Goal: Complete application form

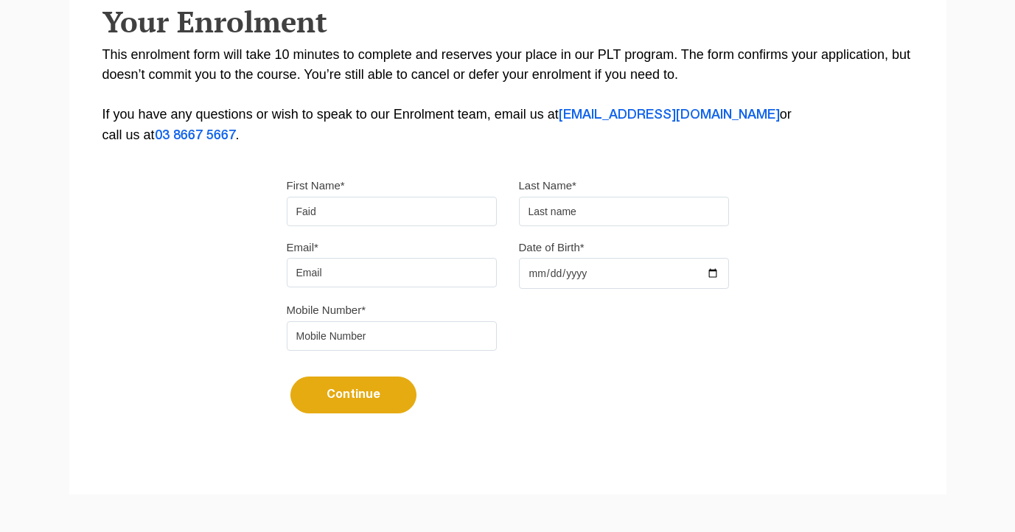
type input "Faid"
click at [574, 208] on input "text" at bounding box center [624, 211] width 210 height 29
type input "[PERSON_NAME]"
click at [429, 266] on input "Email*" at bounding box center [392, 272] width 210 height 29
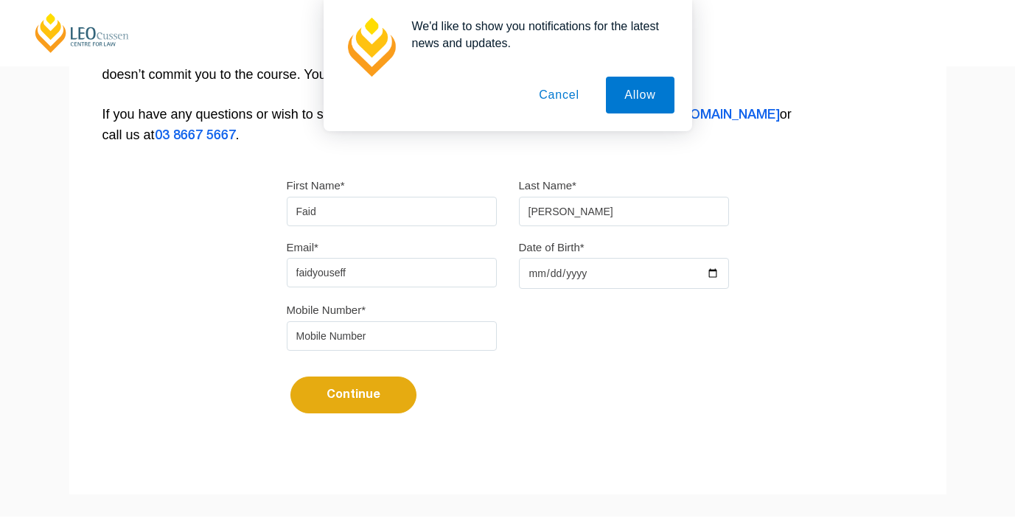
click at [558, 98] on button "Cancel" at bounding box center [559, 95] width 77 height 37
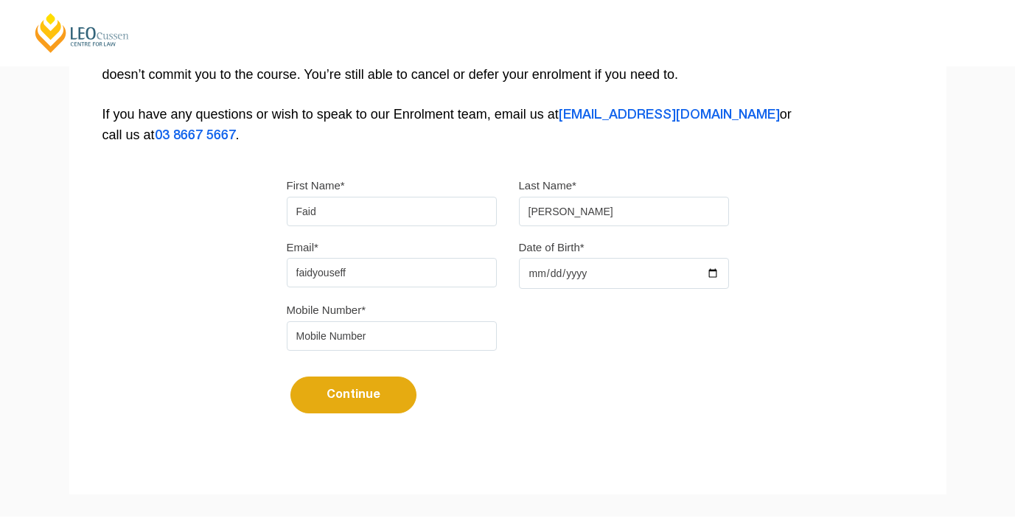
click at [454, 270] on input "faidyouseff" at bounding box center [392, 272] width 210 height 29
type input "[EMAIL_ADDRESS][DOMAIN_NAME]"
click at [543, 288] on input "Date of Birth*" at bounding box center [624, 273] width 210 height 31
click at [543, 285] on input "Date of Birth*" at bounding box center [624, 273] width 210 height 31
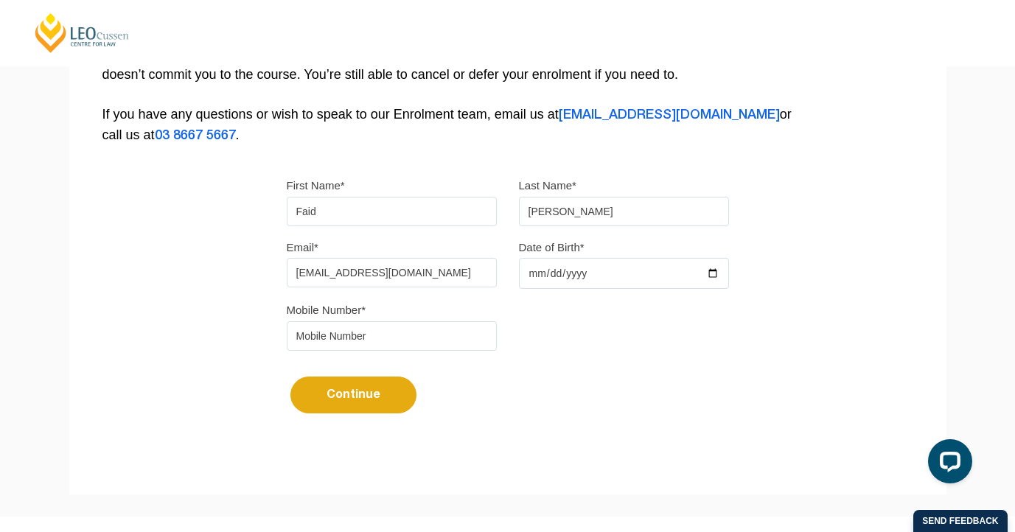
click at [542, 282] on input "Date of Birth*" at bounding box center [624, 273] width 210 height 31
click at [537, 279] on input "Date of Birth*" at bounding box center [624, 273] width 210 height 31
click at [534, 276] on input "Date of Birth*" at bounding box center [624, 273] width 210 height 31
click at [577, 274] on input "Date of Birth*" at bounding box center [624, 273] width 210 height 31
click at [527, 279] on input "Date of Birth*" at bounding box center [624, 273] width 210 height 31
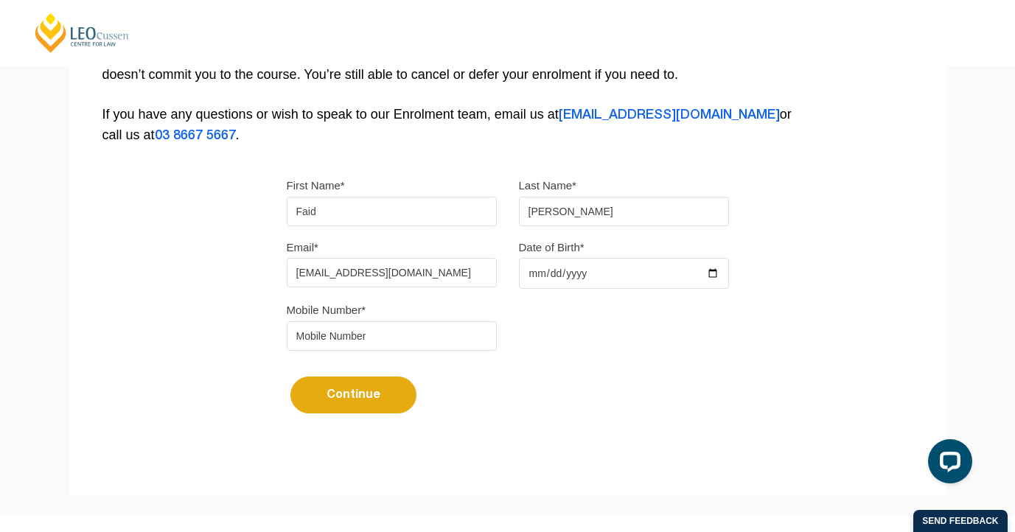
click at [531, 275] on input "Date of Birth*" at bounding box center [624, 273] width 210 height 31
type input "[DATE]"
click at [442, 336] on input "tel" at bounding box center [392, 335] width 210 height 29
type input "0452647414"
click at [390, 383] on button "Continue" at bounding box center [353, 395] width 126 height 37
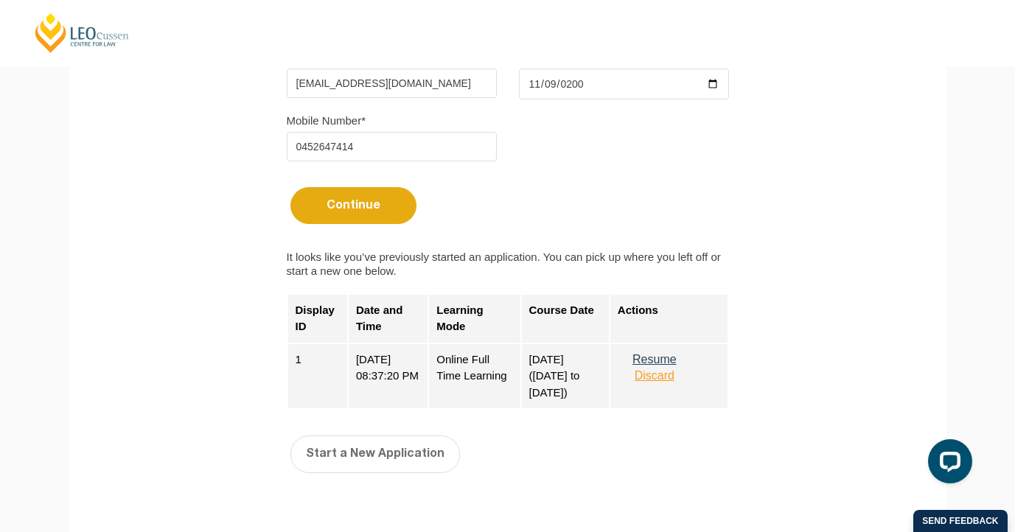
scroll to position [588, 0]
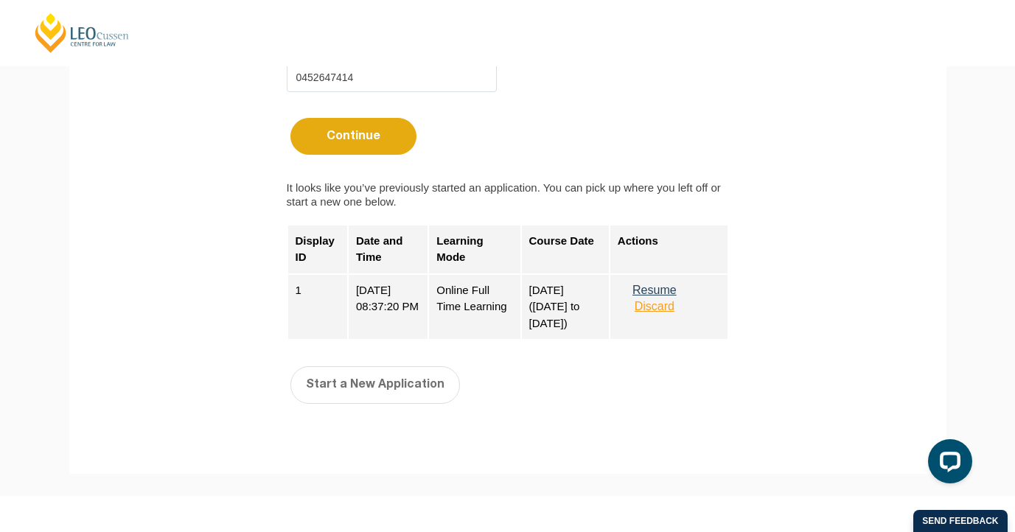
click at [662, 291] on button "Resume" at bounding box center [655, 290] width 74 height 13
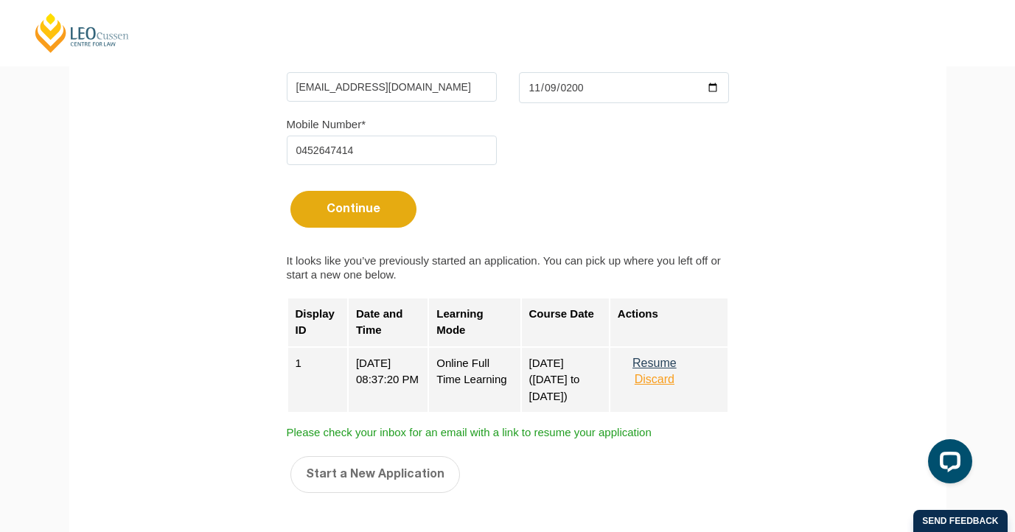
scroll to position [518, 0]
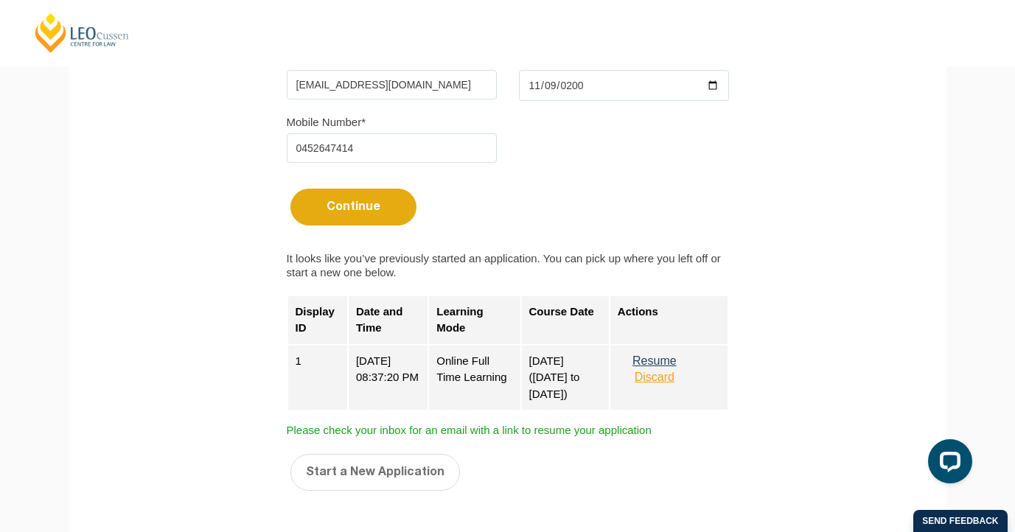
click at [656, 361] on button "Resume" at bounding box center [655, 361] width 74 height 13
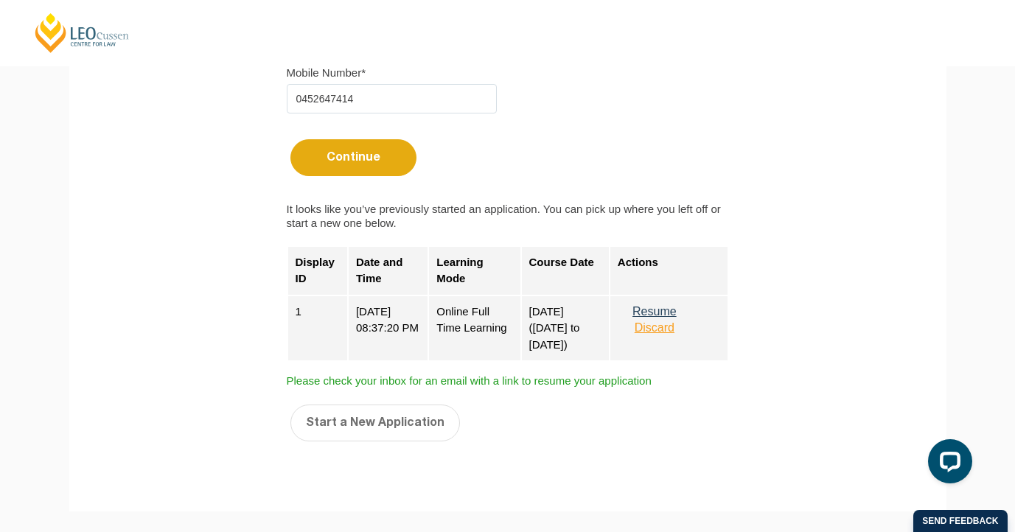
scroll to position [610, 0]
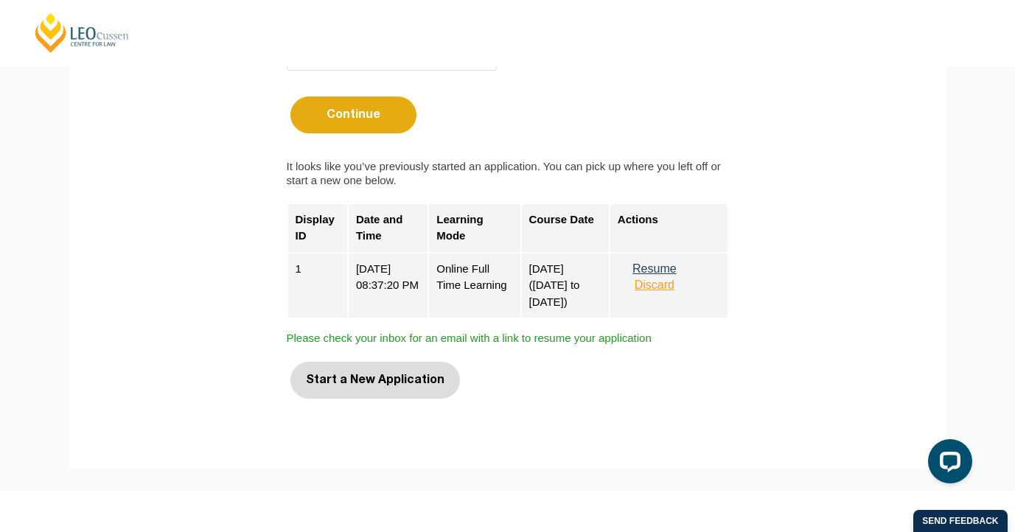
click at [417, 378] on button "Start a New Application" at bounding box center [375, 380] width 170 height 37
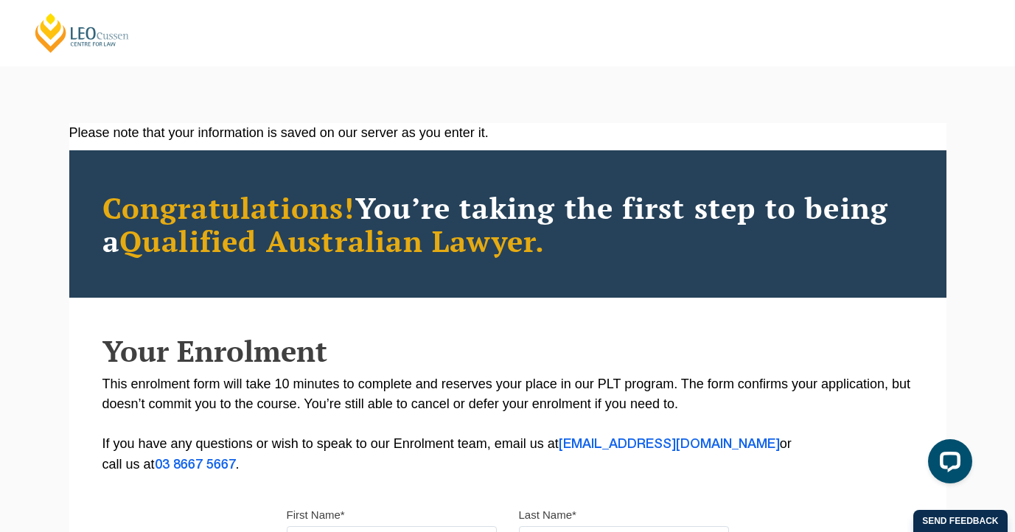
select select
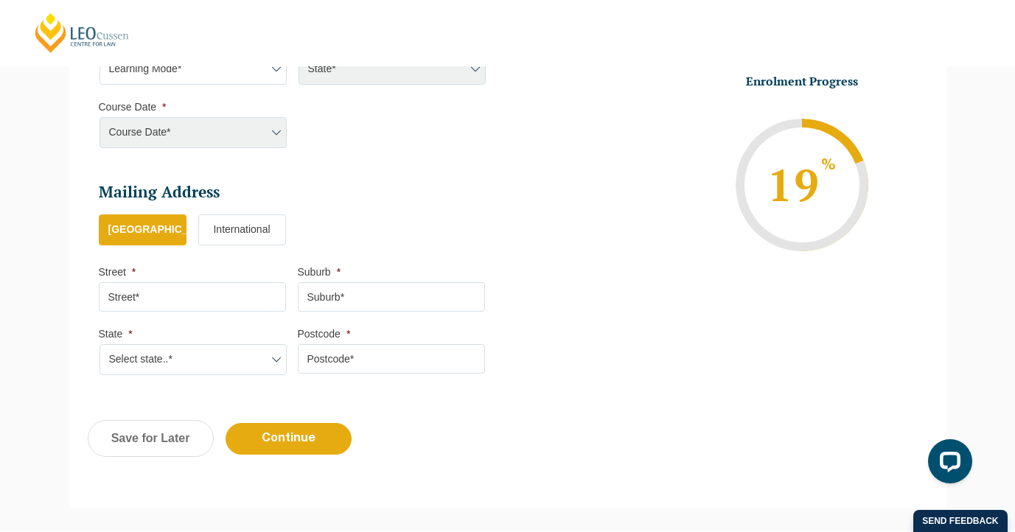
scroll to position [747, 0]
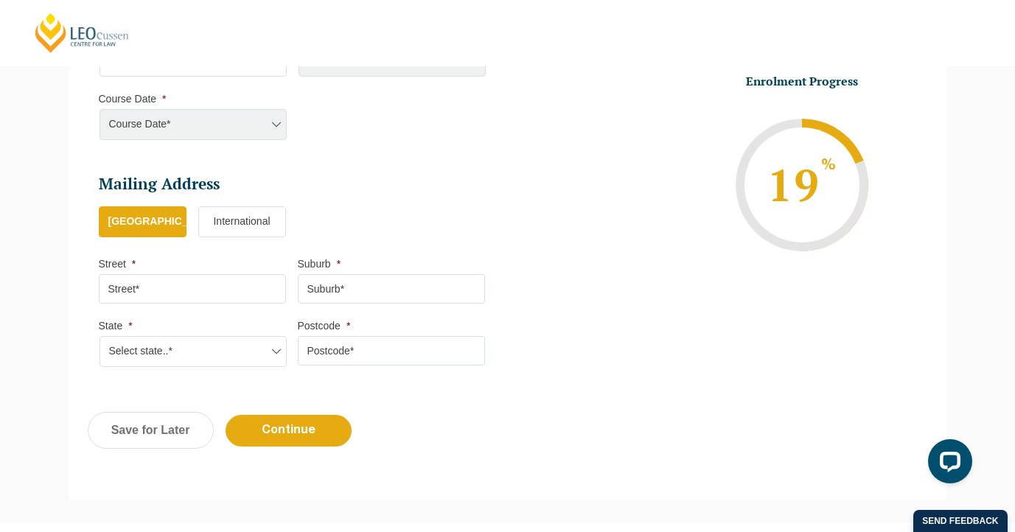
click at [185, 285] on input "Street *" at bounding box center [192, 288] width 187 height 29
type input "11 Coulee"
click at [185, 285] on input "11 Coulee" at bounding box center [192, 288] width 187 height 29
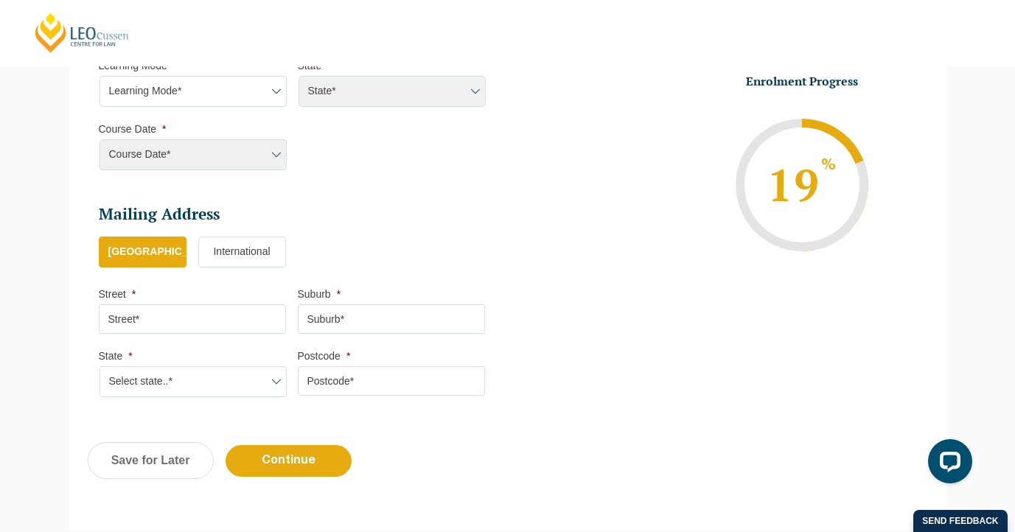
scroll to position [897, 0]
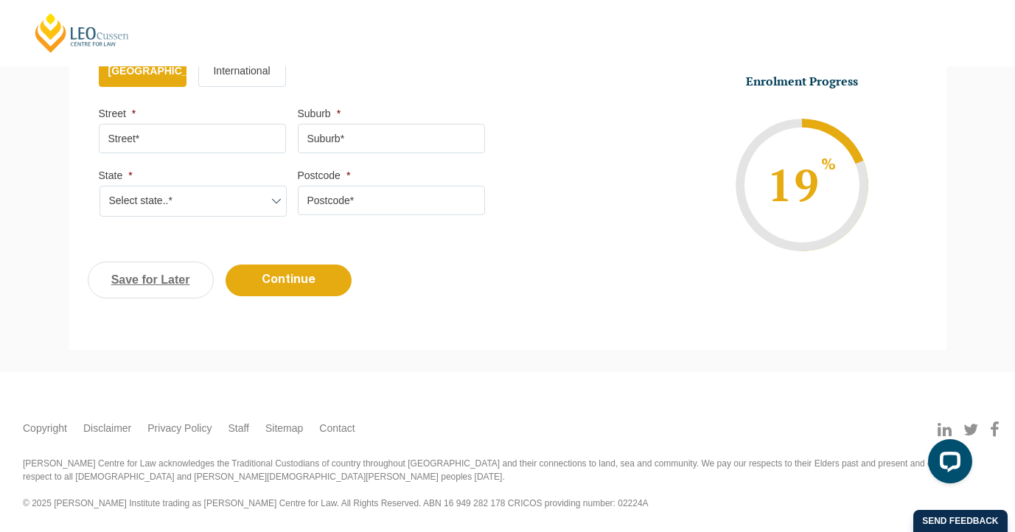
click at [151, 275] on link "Save for Later" at bounding box center [151, 280] width 126 height 37
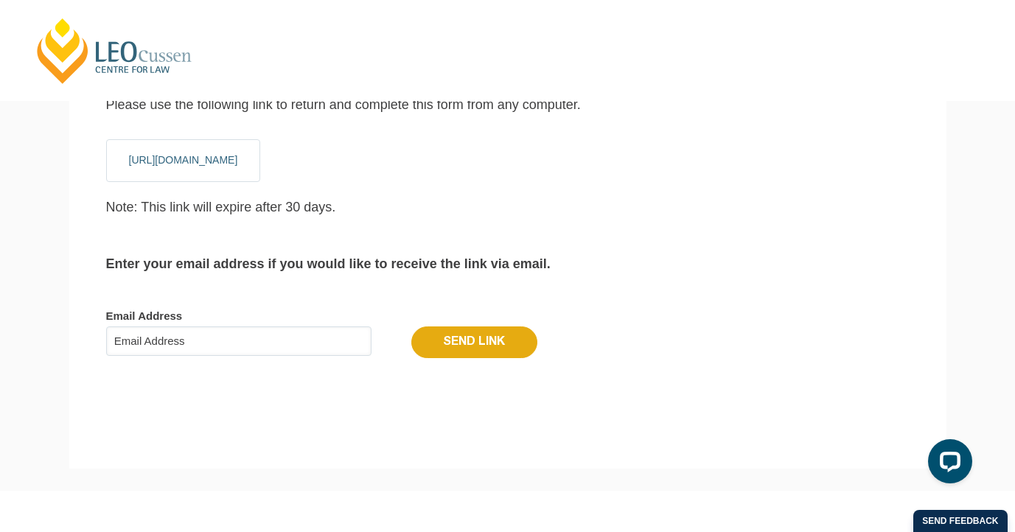
scroll to position [49, 0]
